Goal: Navigation & Orientation: Understand site structure

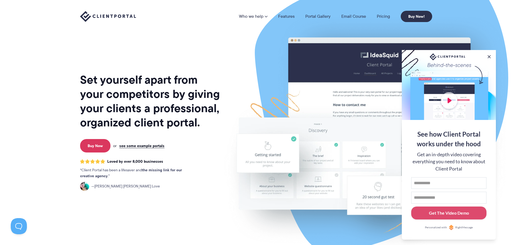
click at [46, 128] on section "Set yourself apart from your competitors by giving your clients a professional,…" at bounding box center [256, 131] width 512 height 262
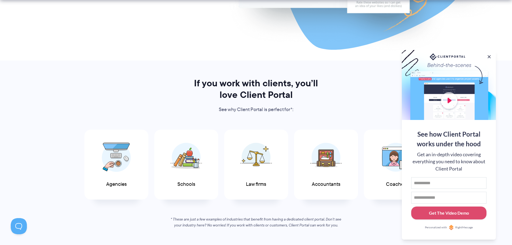
scroll to position [269, 0]
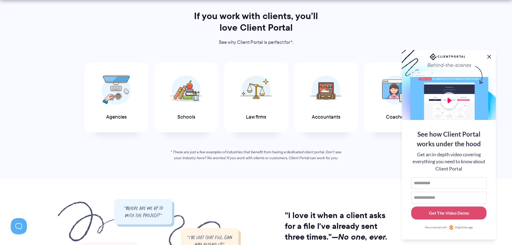
click at [487, 56] on button at bounding box center [488, 56] width 6 height 6
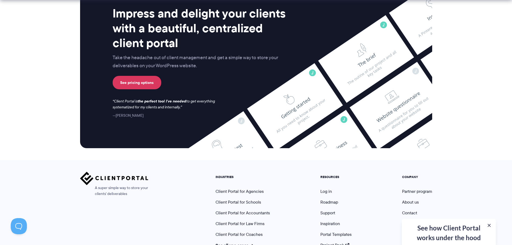
scroll to position [2224, 0]
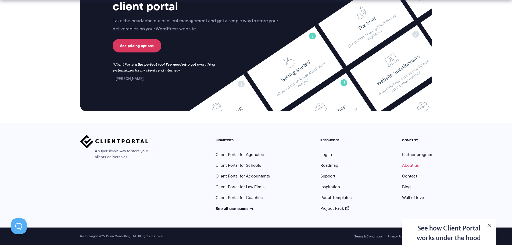
click at [407, 167] on link "About us" at bounding box center [410, 165] width 17 height 6
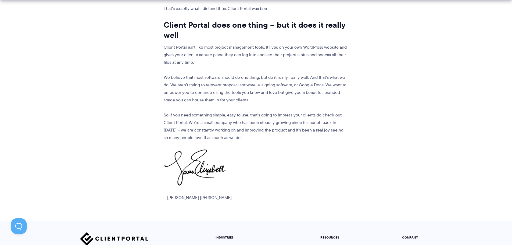
scroll to position [674, 0]
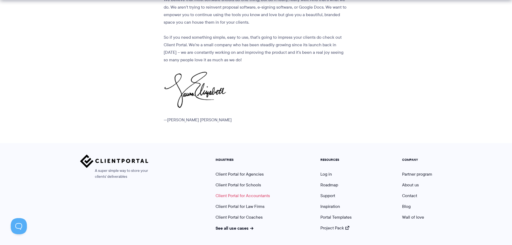
click at [243, 192] on link "Client Portal for Accountants" at bounding box center [242, 195] width 54 height 6
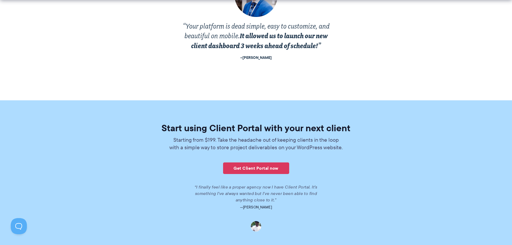
scroll to position [1206, 0]
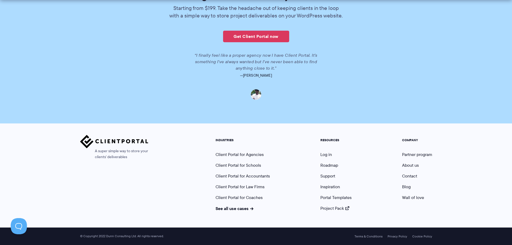
click at [108, 142] on img at bounding box center [114, 141] width 68 height 13
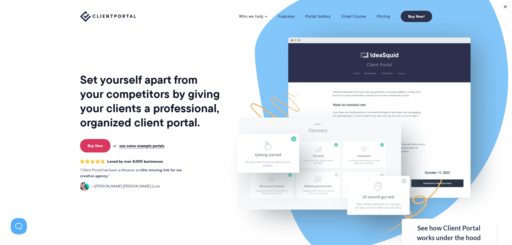
click at [49, 102] on section "Set yourself apart from your competitors by giving your clients a professional,…" at bounding box center [256, 131] width 512 height 262
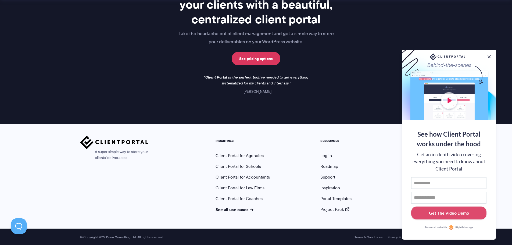
scroll to position [782, 0]
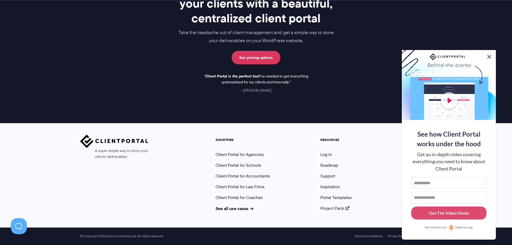
click at [489, 56] on button at bounding box center [488, 56] width 6 height 6
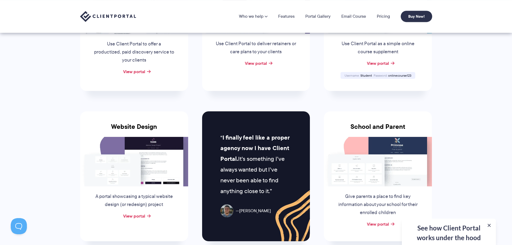
scroll to position [0, 0]
